Goal: Task Accomplishment & Management: Complete application form

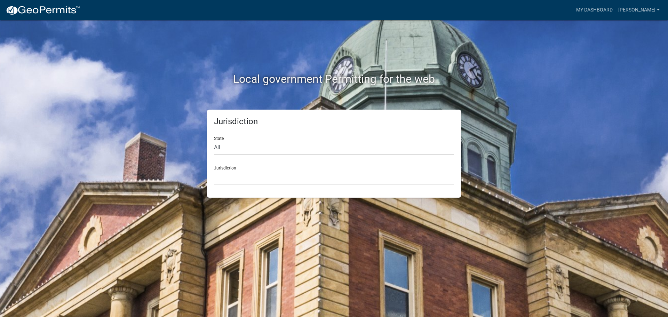
click at [294, 180] on select "[GEOGRAPHIC_DATA], [US_STATE] City of [GEOGRAPHIC_DATA], [US_STATE] [GEOGRAPHIC…" at bounding box center [334, 177] width 240 height 14
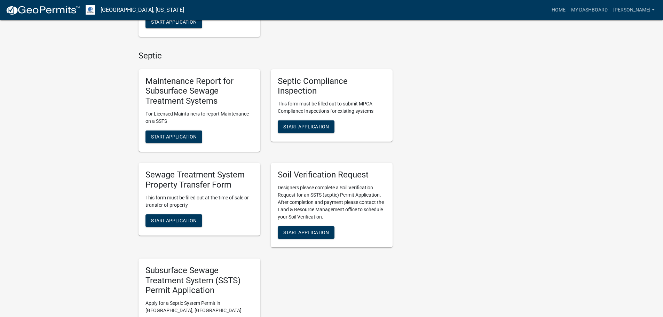
scroll to position [278, 0]
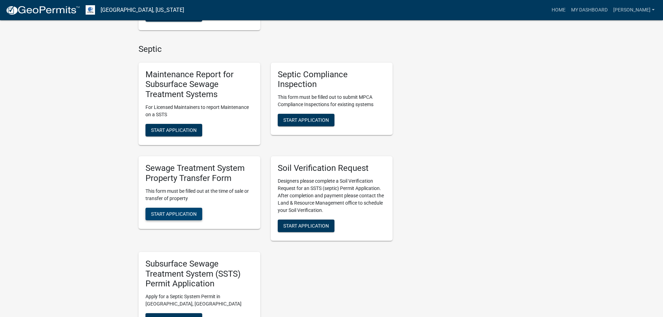
click at [186, 214] on span "Start Application" at bounding box center [174, 214] width 46 height 6
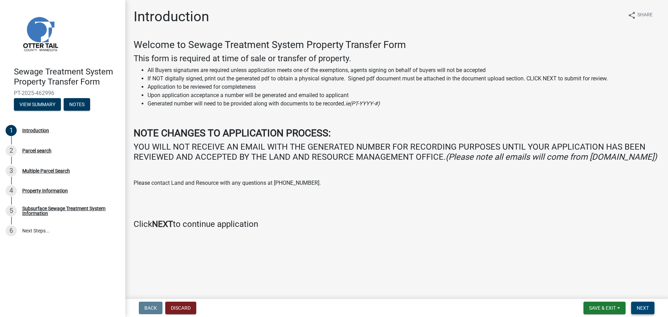
click at [643, 311] on button "Next" at bounding box center [642, 308] width 23 height 13
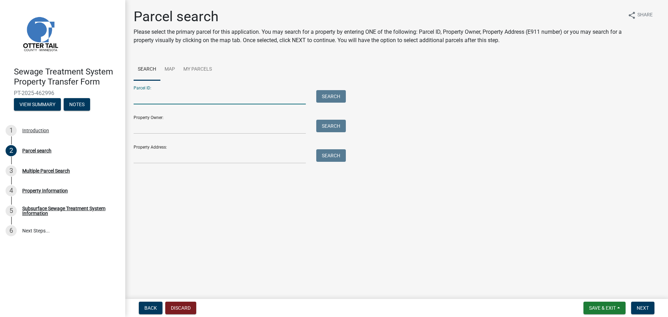
click at [166, 96] on input "Parcel ID:" at bounding box center [220, 97] width 172 height 14
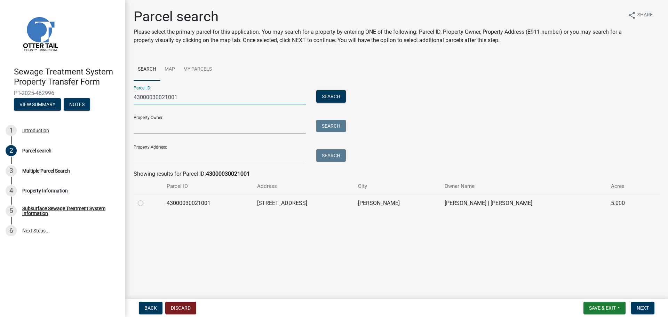
type input "43000030021001"
click at [183, 208] on td "43000030021001" at bounding box center [207, 202] width 90 height 17
click at [137, 202] on td at bounding box center [148, 202] width 29 height 17
click at [146, 199] on label at bounding box center [146, 199] width 0 height 0
click at [146, 204] on input "radio" at bounding box center [148, 201] width 5 height 5
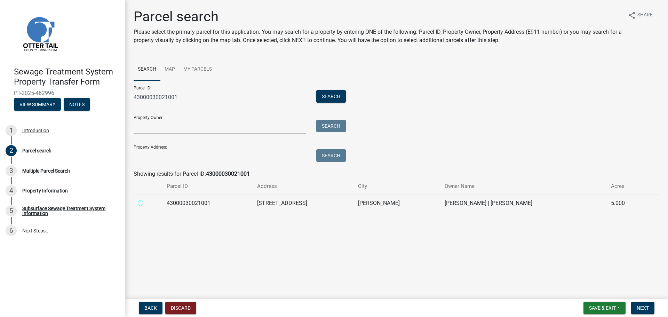
radio input "true"
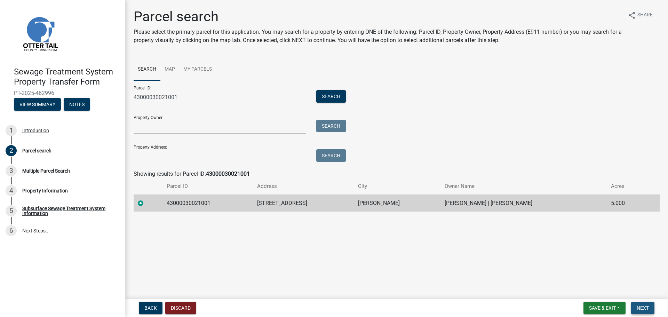
click at [643, 305] on span "Next" at bounding box center [643, 308] width 12 height 6
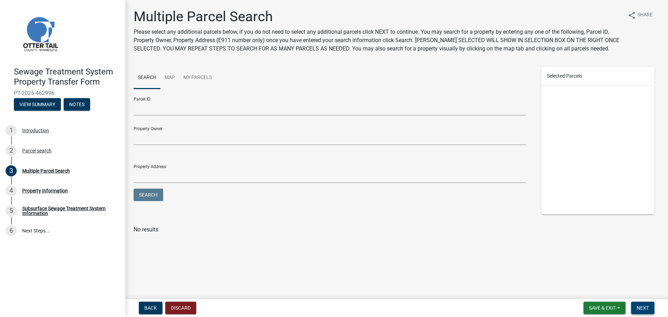
click at [644, 302] on button "Next" at bounding box center [642, 308] width 23 height 13
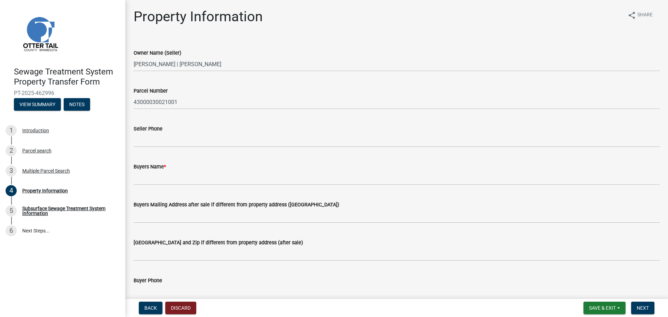
click at [173, 186] on wm-data-entity-input "Buyers Name *" at bounding box center [397, 172] width 526 height 38
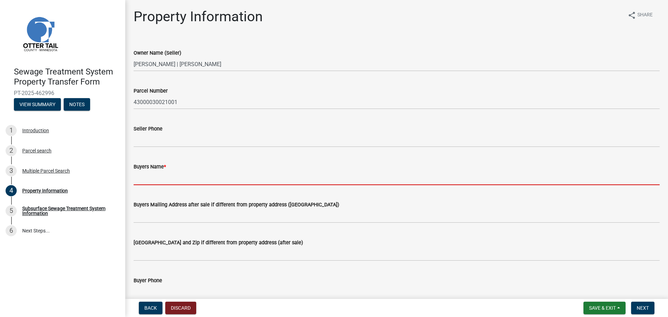
click at [175, 183] on input "Buyers Name *" at bounding box center [397, 178] width 526 height 14
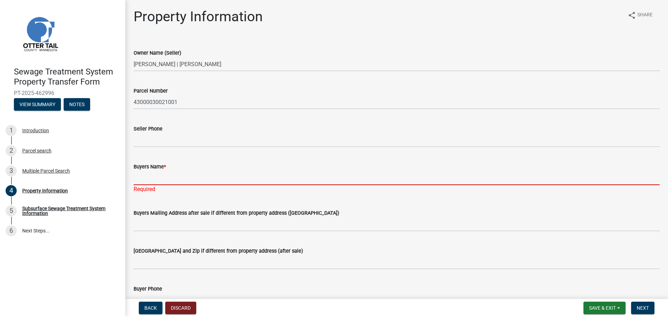
click at [162, 183] on input "Buyers Name *" at bounding box center [397, 178] width 526 height 14
paste input "[PERSON_NAME] & [PERSON_NAME]"
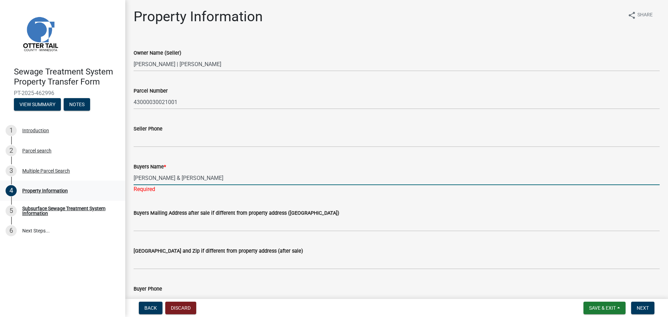
type input "[PERSON_NAME] & [PERSON_NAME]"
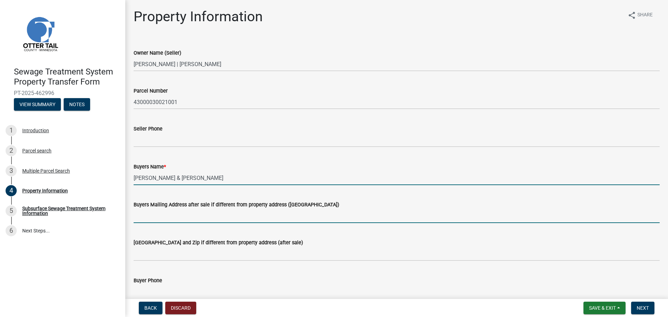
drag, startPoint x: 180, startPoint y: 214, endPoint x: 177, endPoint y: 222, distance: 8.4
click at [180, 214] on input "Buyers Mailing Address after sale if different from property address ([GEOGRAPH…" at bounding box center [397, 216] width 526 height 14
paste input "[STREET_ADDRESS]"
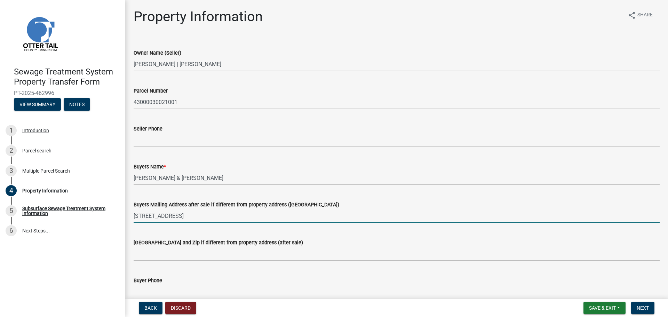
type input "[STREET_ADDRESS]"
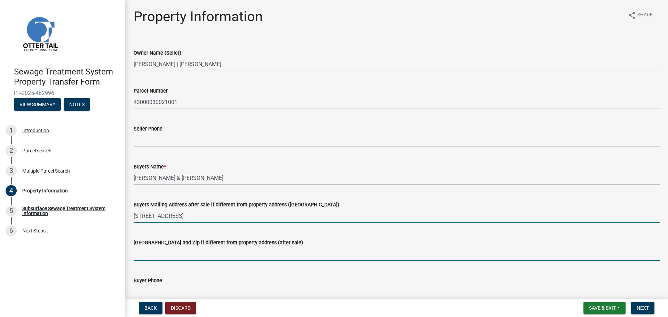
click at [164, 250] on input "[GEOGRAPHIC_DATA] and Zip if different from property address (after sale)" at bounding box center [397, 254] width 526 height 14
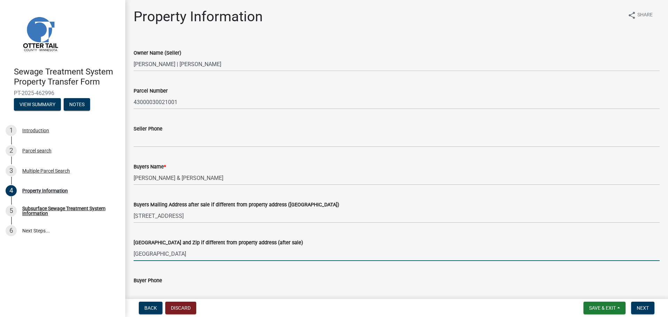
type input "[GEOGRAPHIC_DATA]"
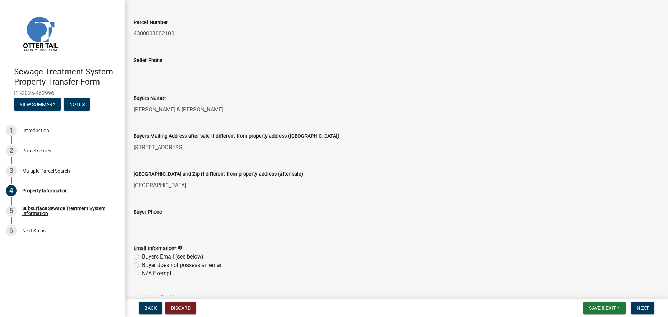
scroll to position [107, 0]
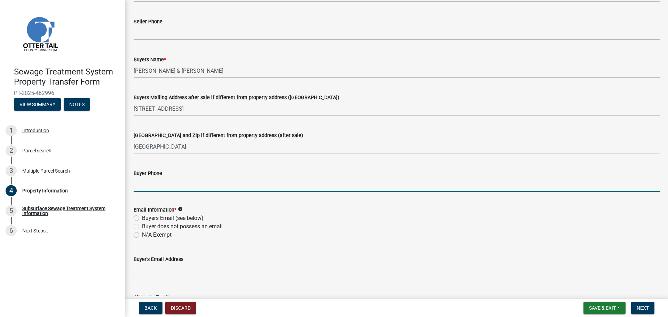
click at [180, 183] on input "Buyer Phone" at bounding box center [397, 184] width 526 height 14
paste input "[EMAIL_ADDRESS][DOMAIN_NAME]"
type input "[EMAIL_ADDRESS][DOMAIN_NAME]"
click at [163, 217] on div "Email Information * info Buyers Email (see below) Buyer does not possess an ema…" at bounding box center [397, 222] width 526 height 33
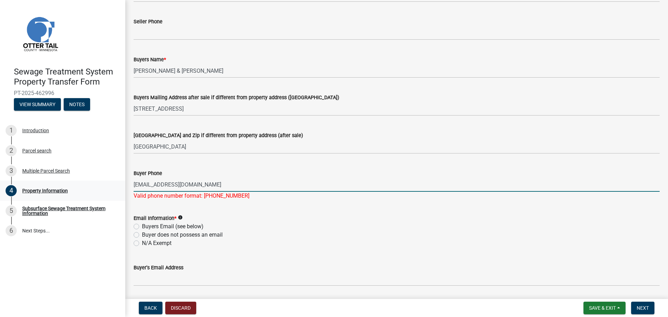
drag, startPoint x: 230, startPoint y: 186, endPoint x: 19, endPoint y: 194, distance: 210.3
click at [22, 192] on div "Sewage Treatment System Property Transfer Form PT-2025-462996 View Summary Note…" at bounding box center [334, 158] width 668 height 317
type input "8318404222"
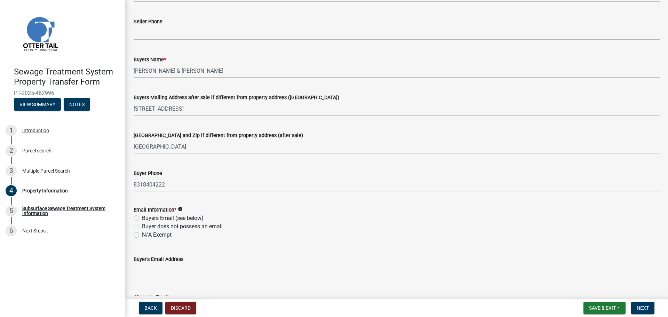
click at [169, 213] on label "Email Information *" at bounding box center [155, 210] width 43 height 5
click at [162, 217] on label "Buyers Email (see below)" at bounding box center [173, 218] width 62 height 8
click at [146, 217] on input "Buyers Email (see below)" at bounding box center [144, 216] width 5 height 5
radio input "true"
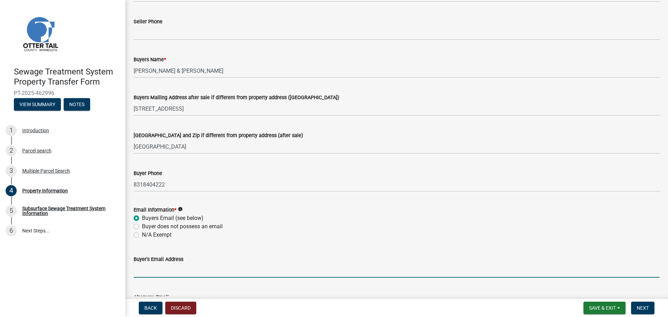
click at [167, 274] on input "Buyer's Email Address" at bounding box center [397, 270] width 526 height 14
paste input "[EMAIL_ADDRESS][DOMAIN_NAME]"
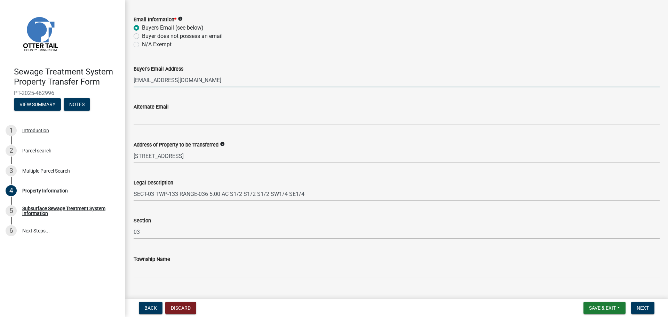
scroll to position [312, 0]
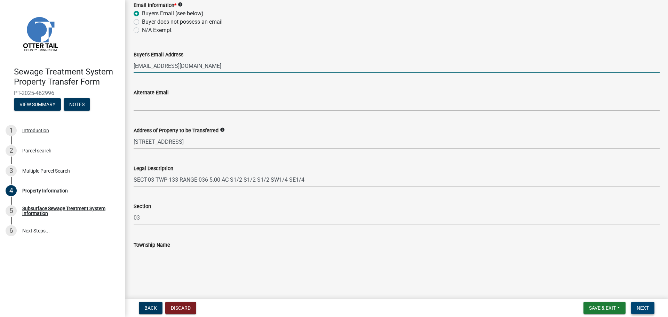
type input "[EMAIL_ADDRESS][DOMAIN_NAME]"
click at [646, 303] on button "Next" at bounding box center [642, 308] width 23 height 13
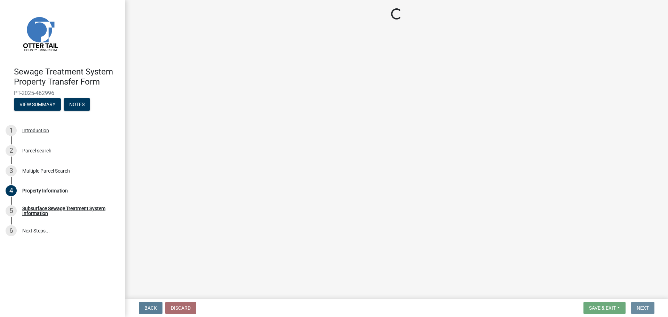
scroll to position [0, 0]
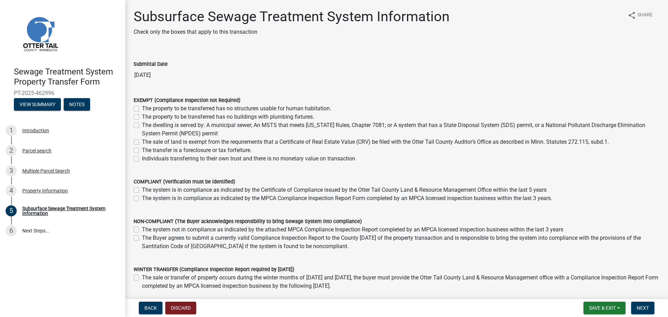
click at [142, 240] on label "The Buyer agrees to submit a currently valid Compliance Inspection Report to th…" at bounding box center [401, 242] width 518 height 17
click at [142, 238] on input "The Buyer agrees to submit a currently valid Compliance Inspection Report to th…" at bounding box center [144, 236] width 5 height 5
checkbox input "true"
checkbox input "false"
checkbox input "true"
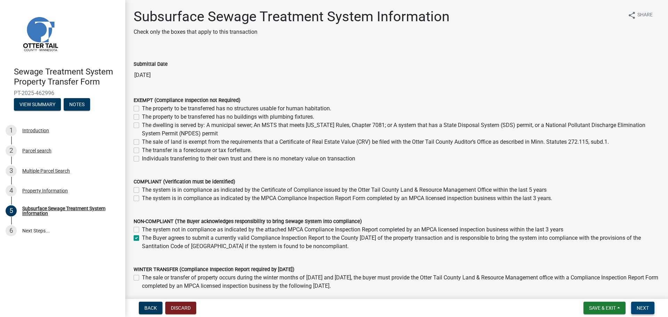
click at [642, 304] on button "Next" at bounding box center [642, 308] width 23 height 13
click at [646, 309] on span "Next" at bounding box center [643, 308] width 12 height 6
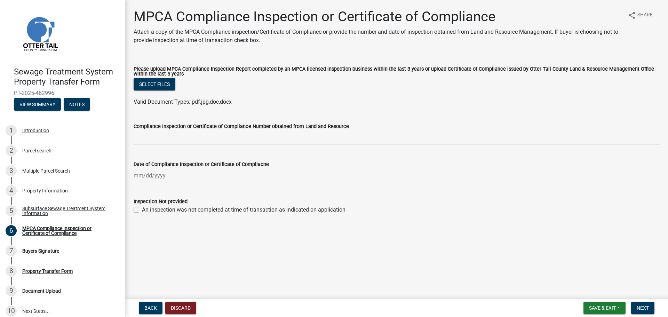
click at [144, 209] on label "An inspection was not completed at time of transaction as indicated on applicat…" at bounding box center [244, 210] width 204 height 8
click at [144, 209] on input "An inspection was not completed at time of transaction as indicated on applicat…" at bounding box center [144, 208] width 5 height 5
checkbox input "true"
click at [642, 305] on span "Next" at bounding box center [643, 308] width 12 height 6
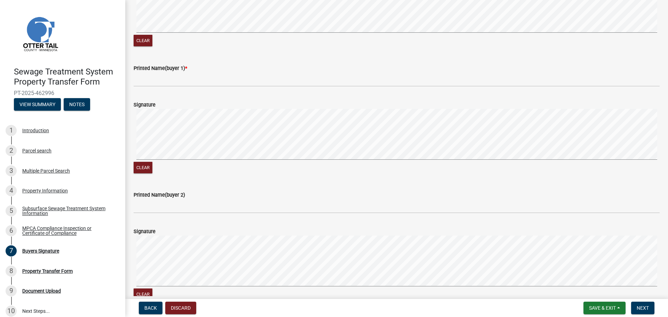
scroll to position [174, 0]
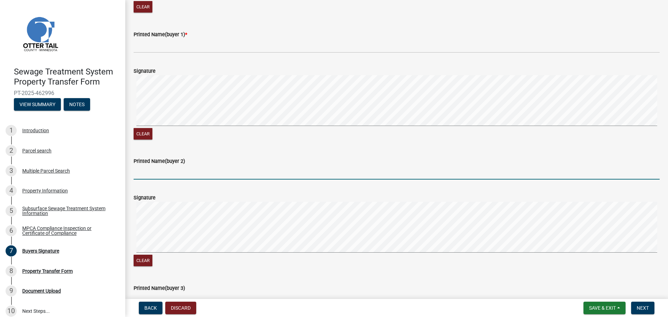
click at [151, 173] on input "Printed Name(buyer 2)" at bounding box center [397, 172] width 526 height 14
paste input "[PERSON_NAME]"
type input "[PERSON_NAME]"
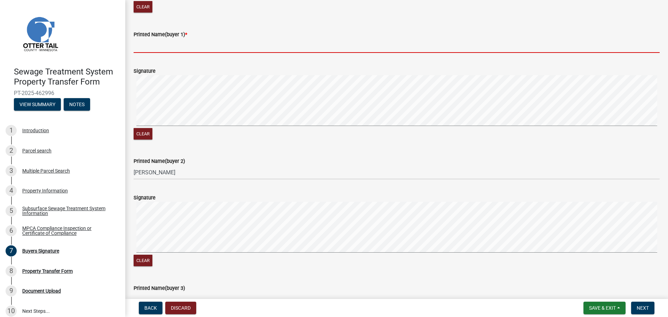
click at [190, 43] on input "Printed Name(buyer 1) *" at bounding box center [397, 46] width 526 height 14
paste input "[PERSON_NAME]"
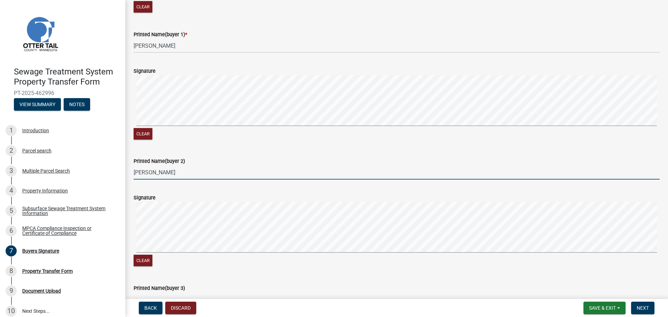
drag, startPoint x: 175, startPoint y: 174, endPoint x: 147, endPoint y: 173, distance: 27.5
click at [147, 173] on input "[PERSON_NAME]" at bounding box center [397, 172] width 526 height 14
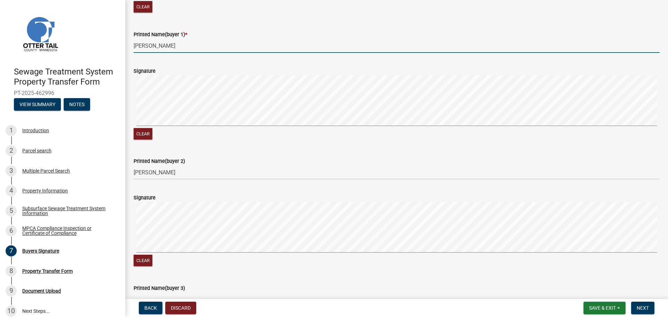
click at [165, 43] on input "[PERSON_NAME]" at bounding box center [397, 46] width 526 height 14
paste input "[PERSON_NAME]"
type input "[PERSON_NAME]"
click at [652, 309] on button "Next" at bounding box center [642, 308] width 23 height 13
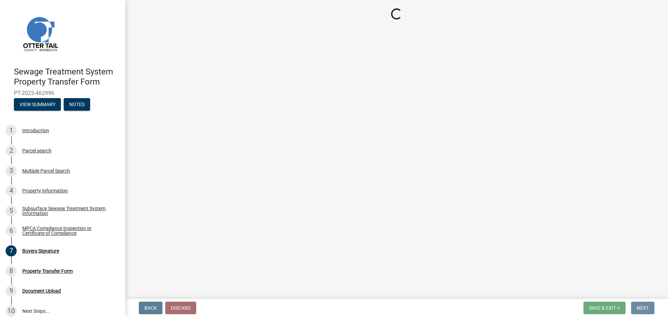
scroll to position [0, 0]
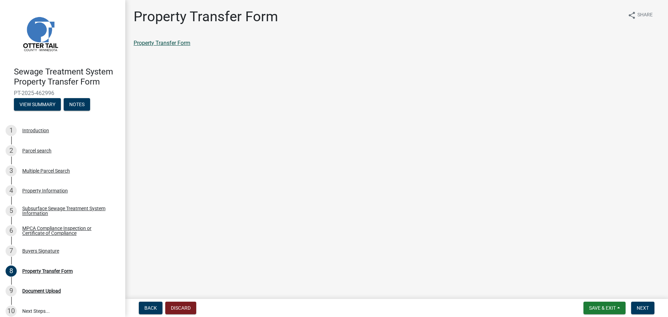
click at [151, 45] on link "Property Transfer Form" at bounding box center [162, 43] width 57 height 7
